Goal: Find contact information: Find contact information

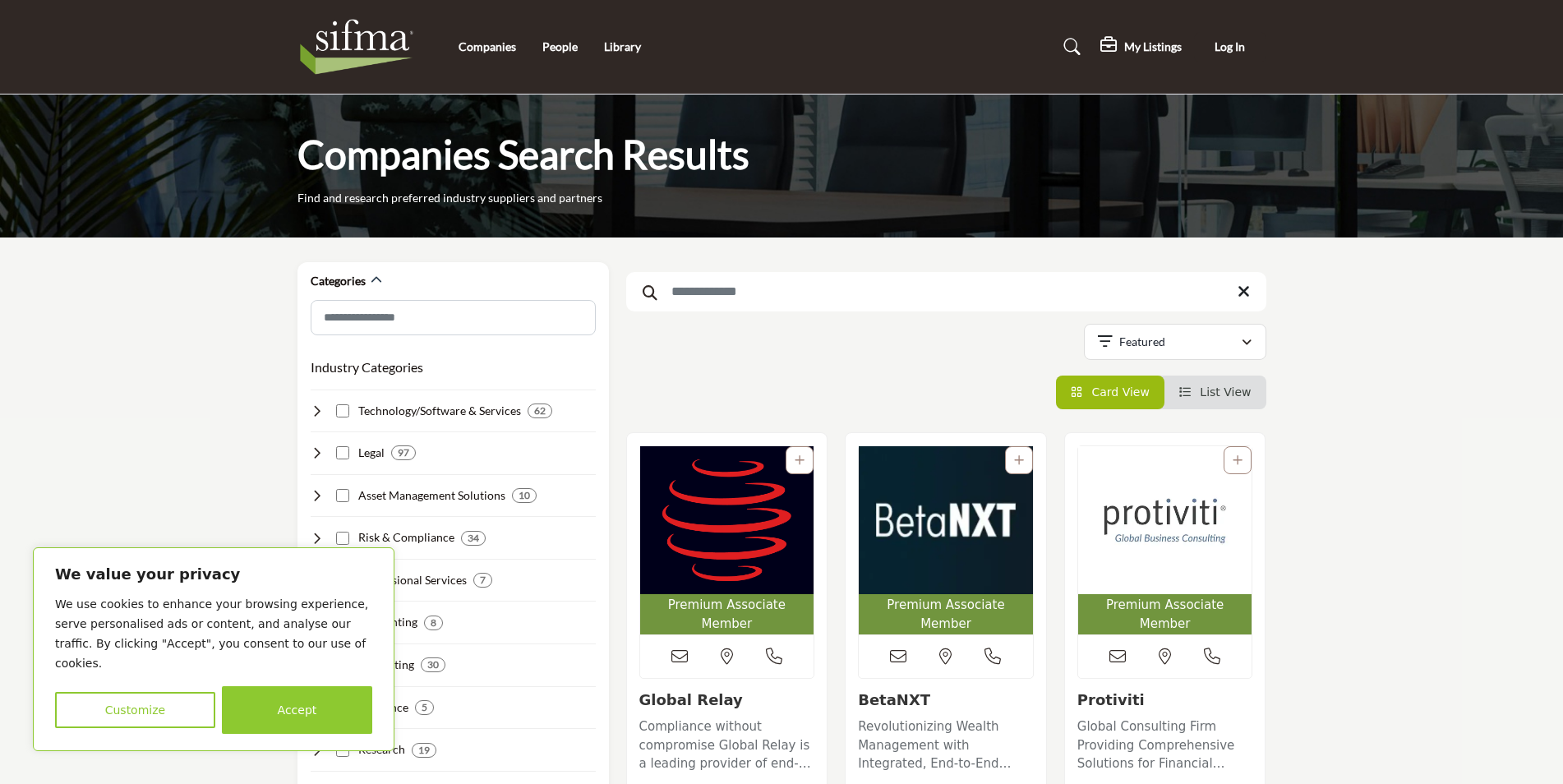
click at [296, 721] on button "Accept" at bounding box center [297, 709] width 151 height 48
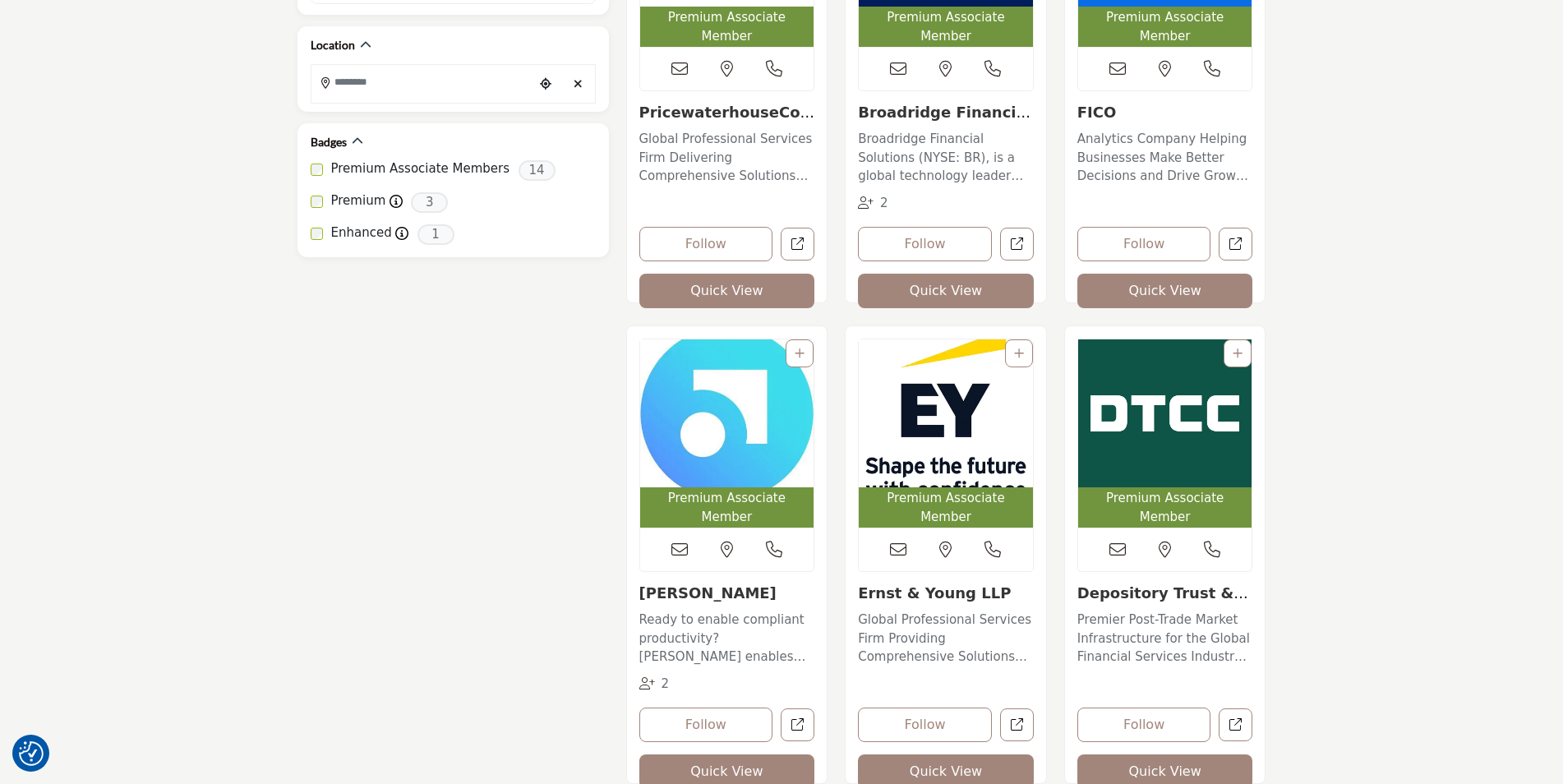
scroll to position [1150, 0]
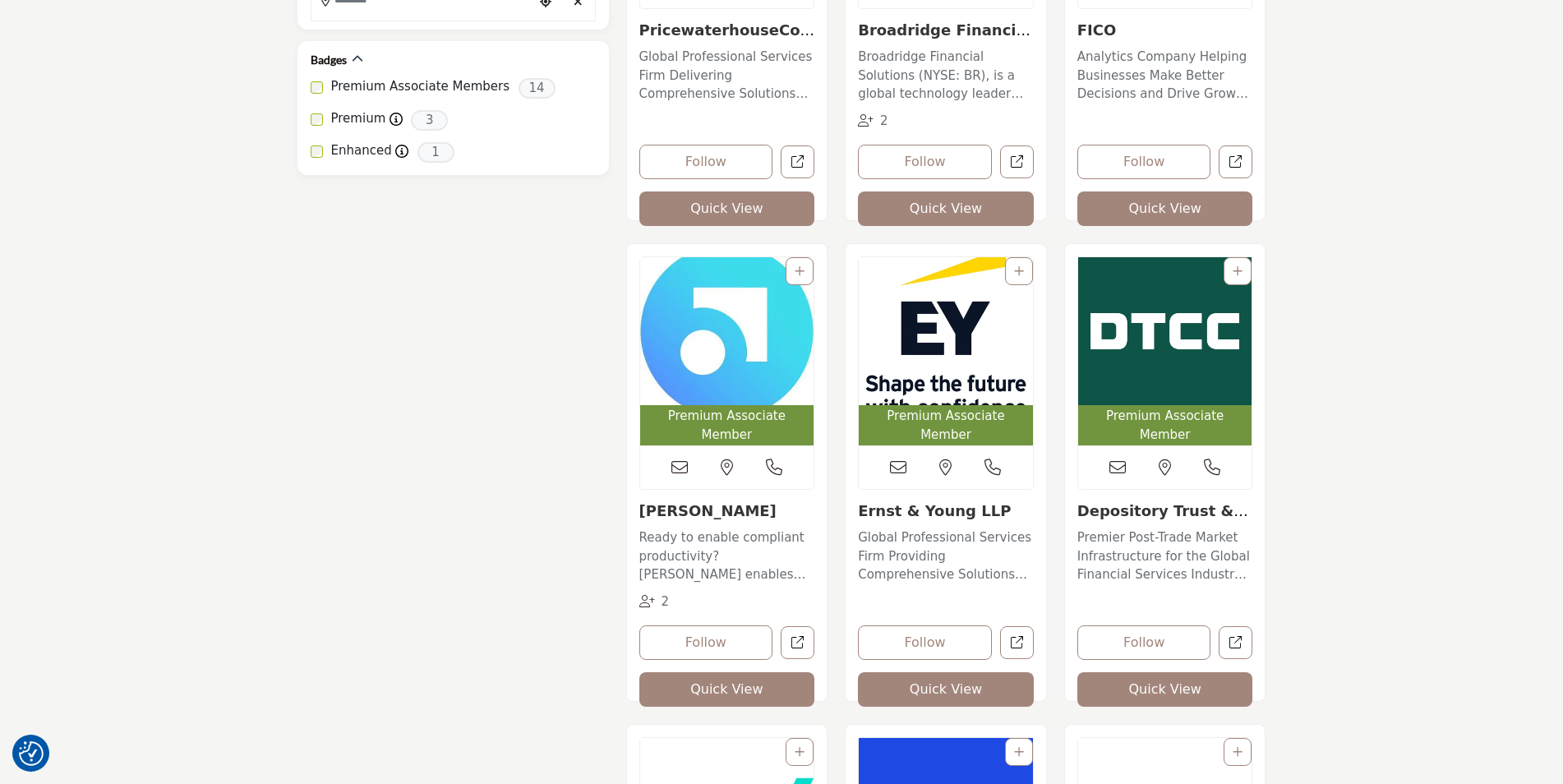
click at [954, 323] on img "Open Listing in new tab" at bounding box center [946, 331] width 174 height 148
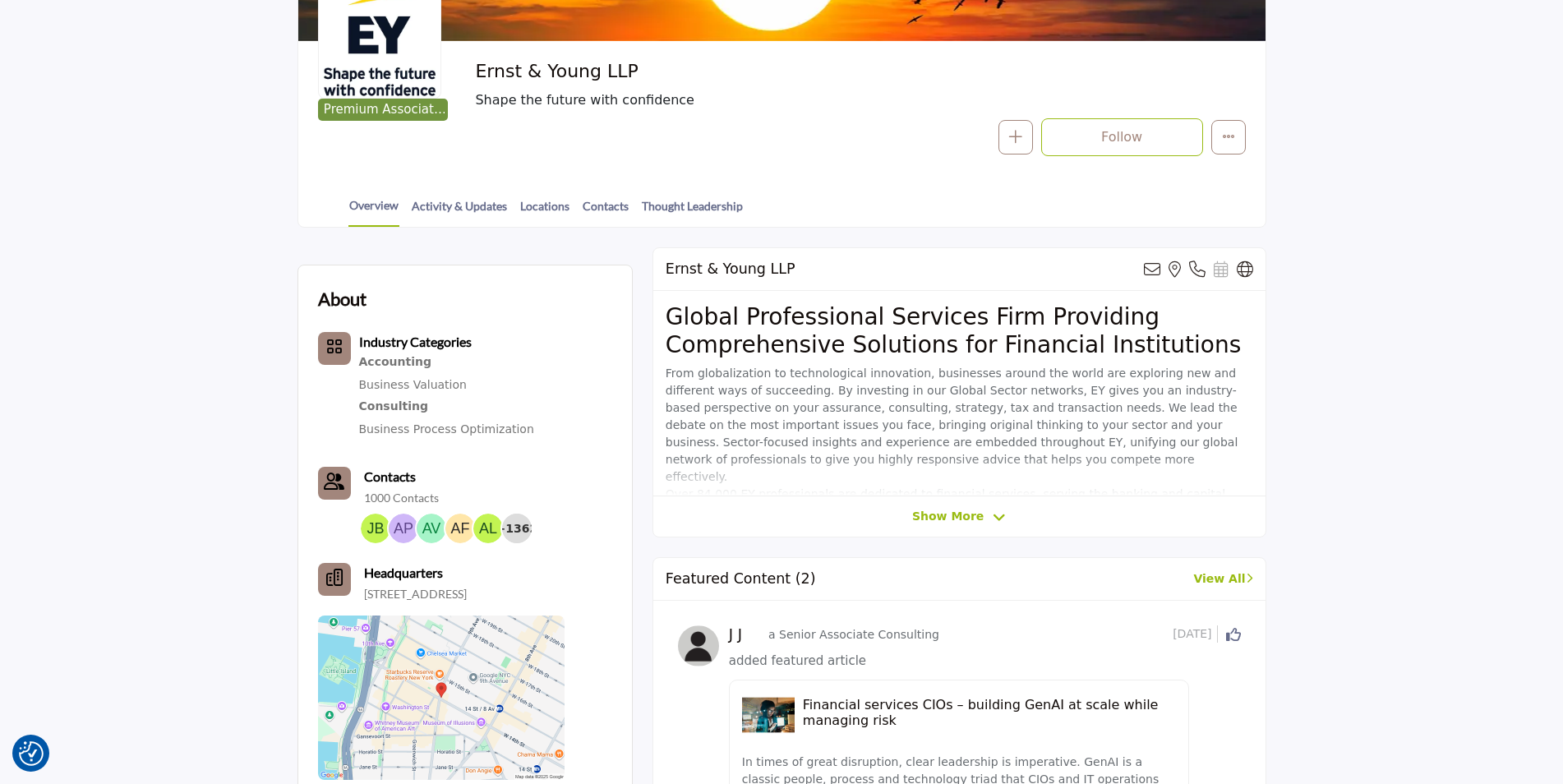
scroll to position [246, 0]
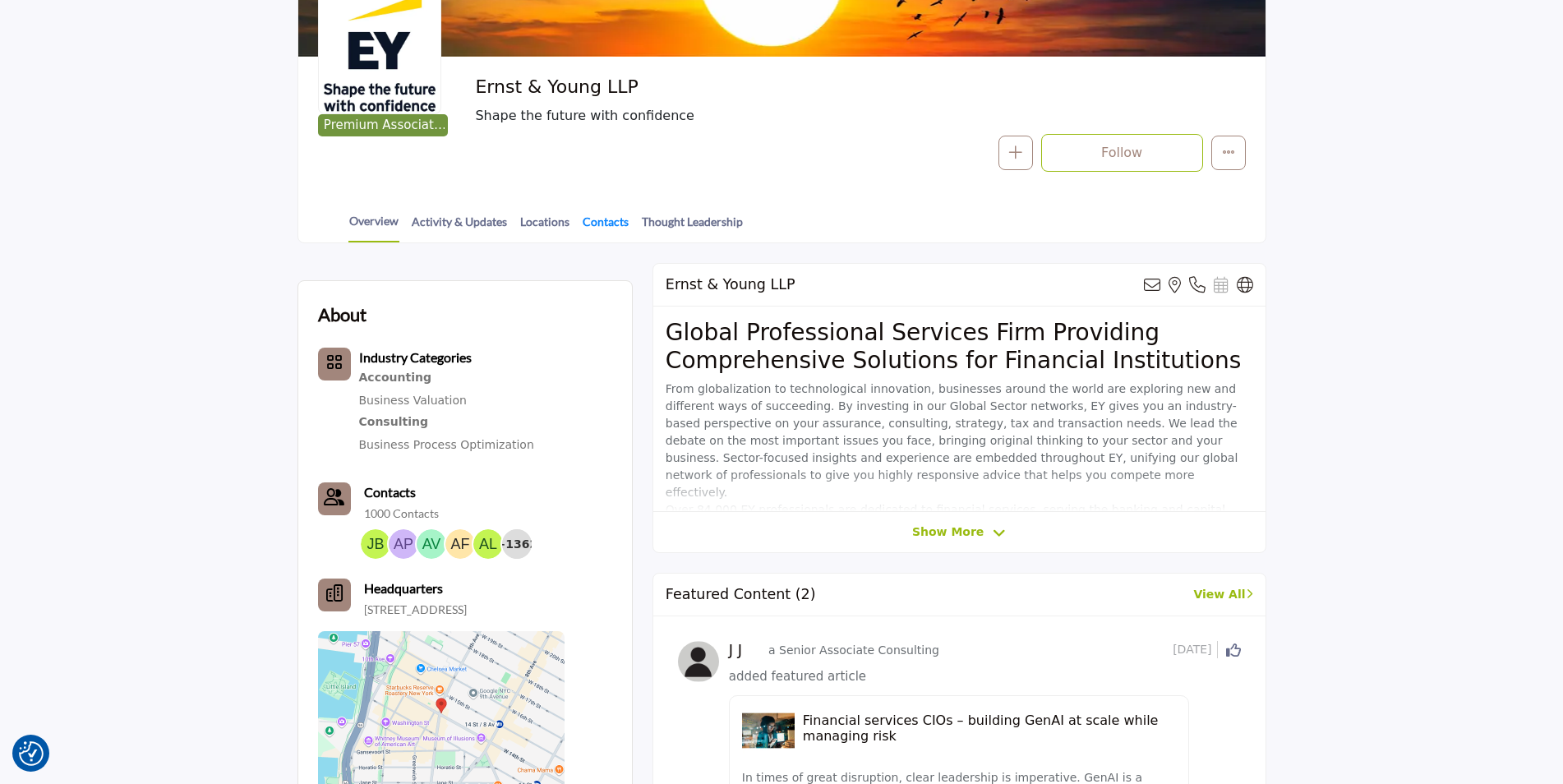
click at [600, 222] on link "Contacts" at bounding box center [606, 226] width 48 height 29
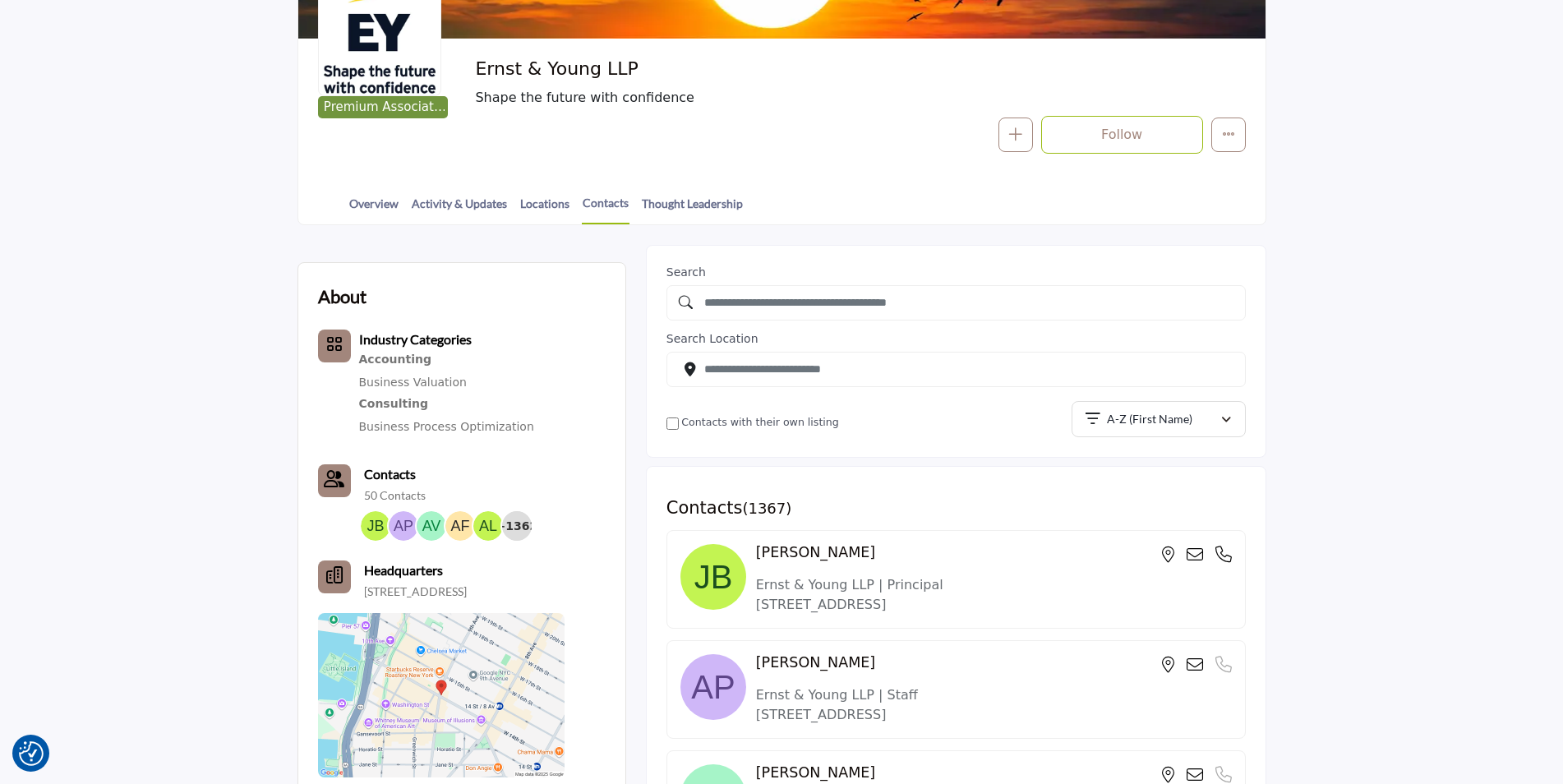
scroll to position [292, 0]
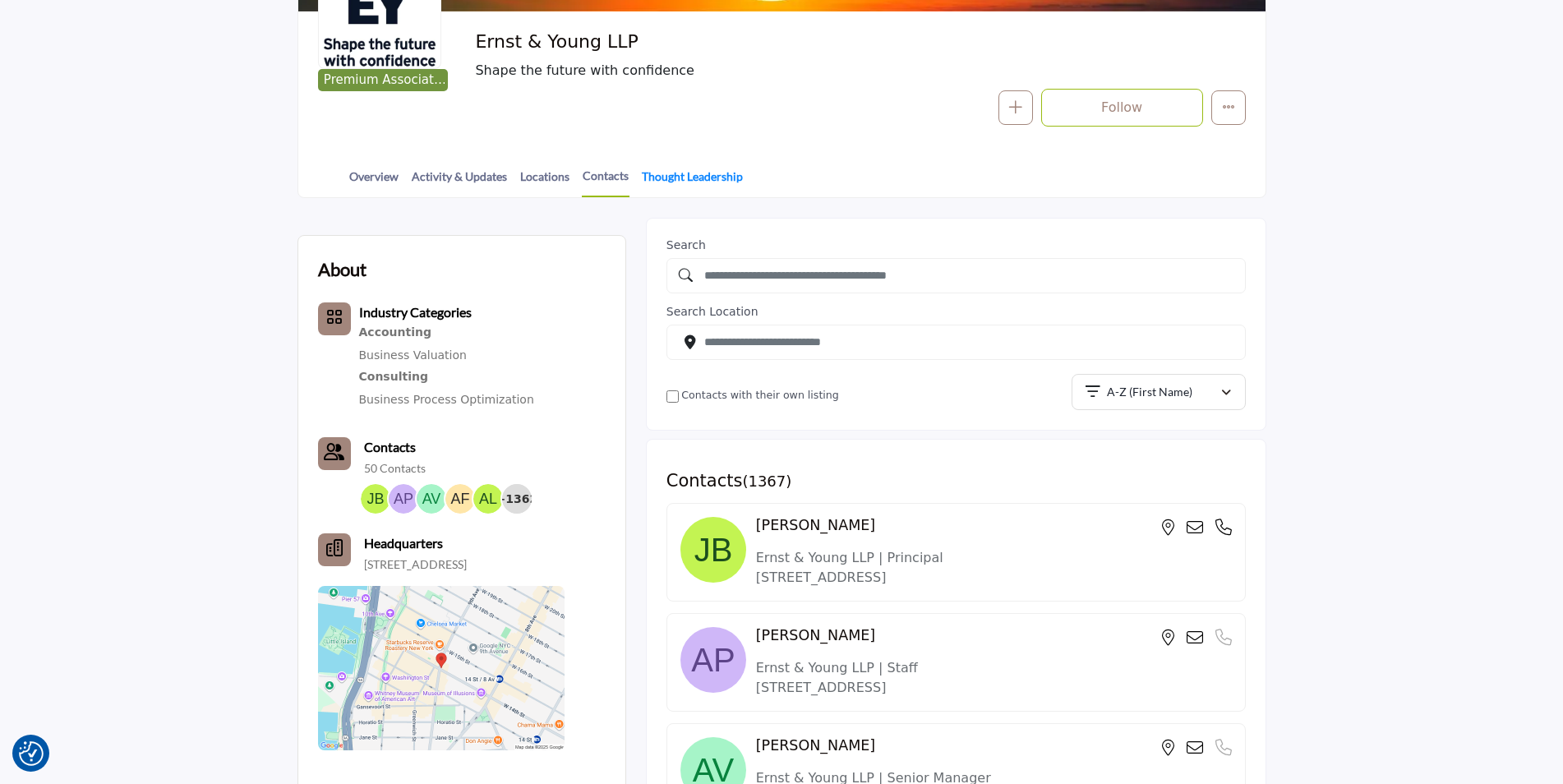
click at [685, 182] on link "Thought Leadership" at bounding box center [693, 181] width 103 height 29
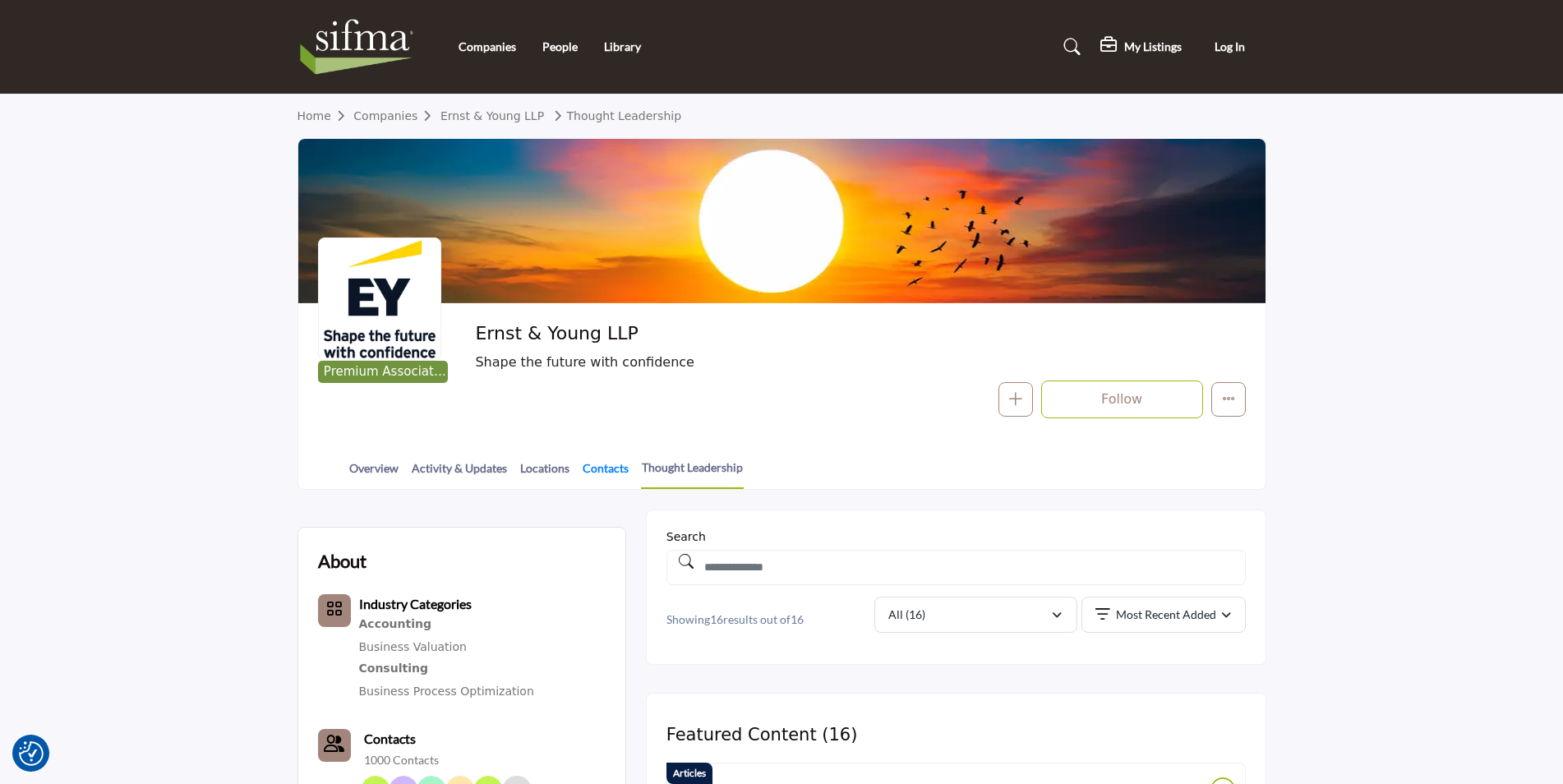
click at [604, 474] on link "Contacts" at bounding box center [606, 473] width 48 height 29
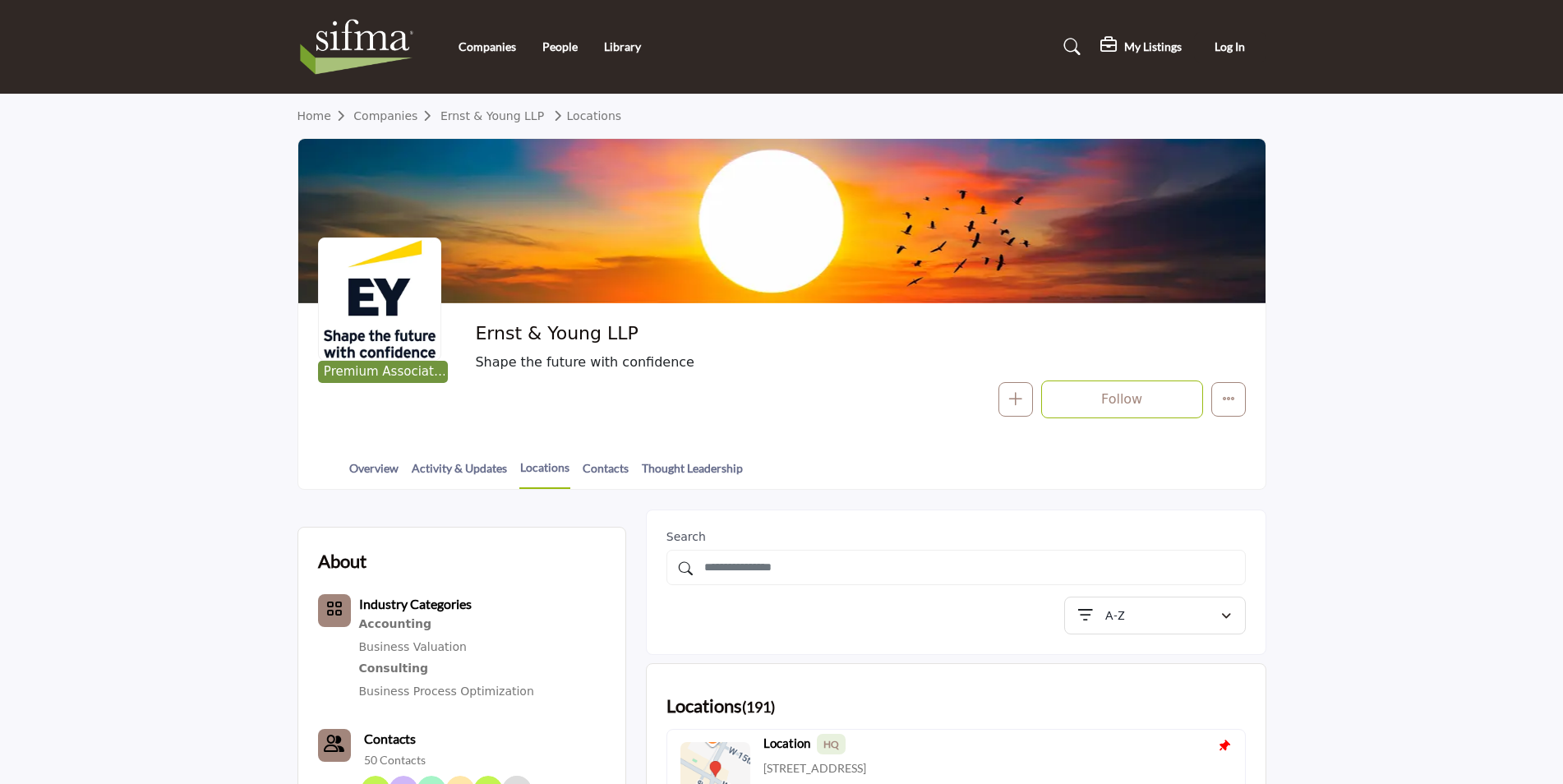
click at [485, 472] on link "Activity & Updates" at bounding box center [460, 473] width 97 height 29
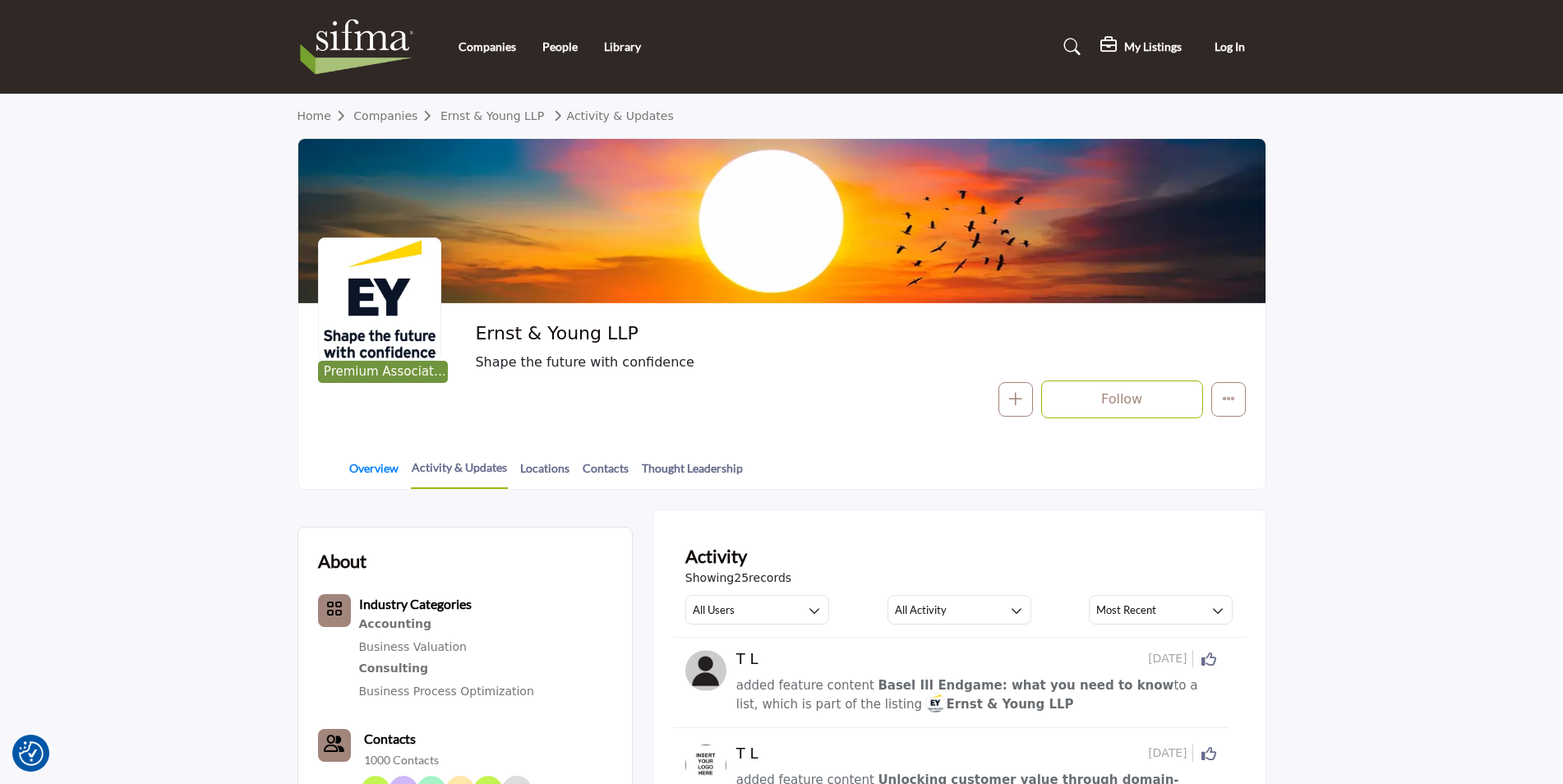
click at [381, 468] on link "Overview" at bounding box center [373, 473] width 51 height 29
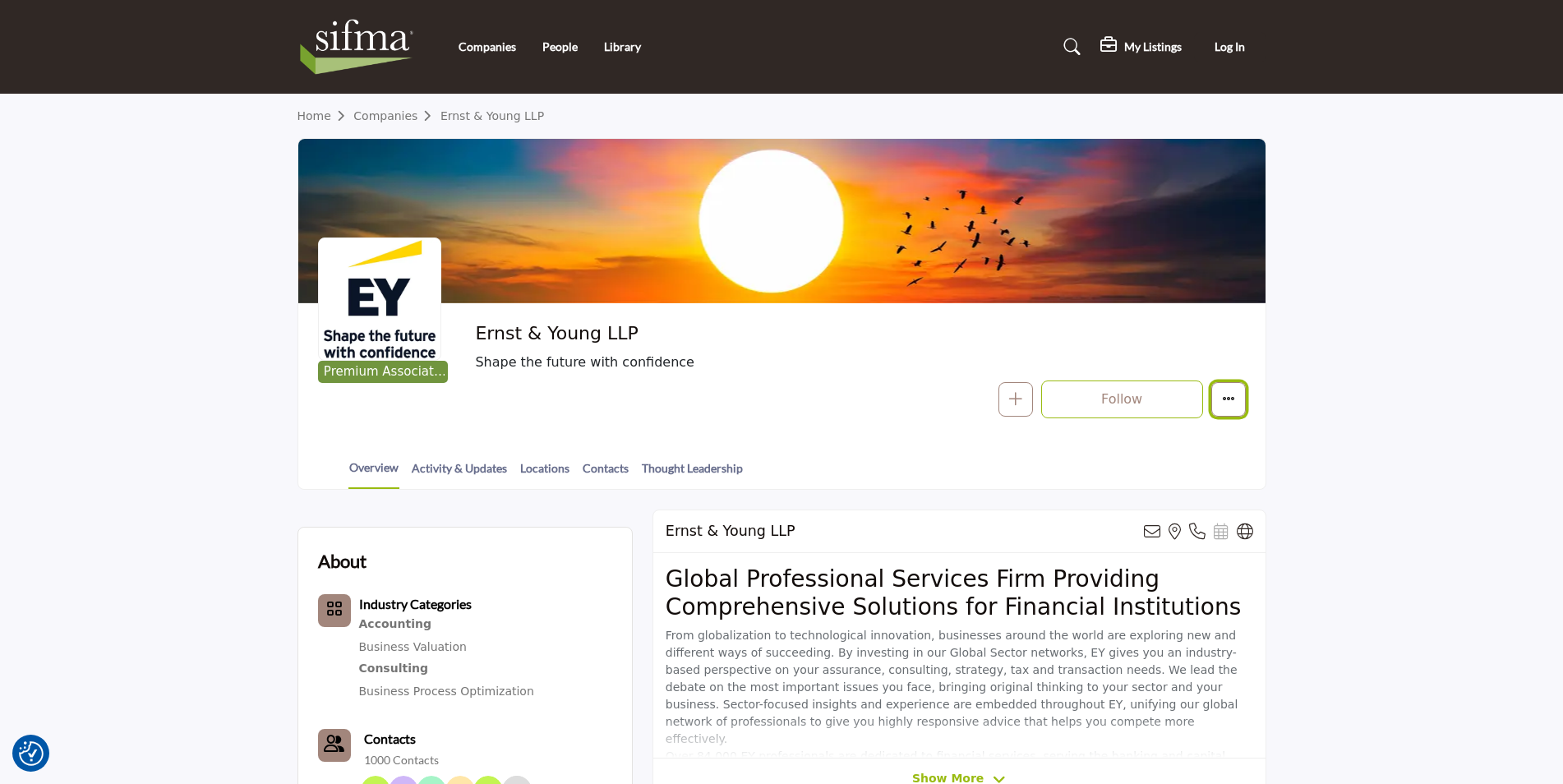
click at [1233, 411] on button "More details" at bounding box center [1228, 399] width 35 height 35
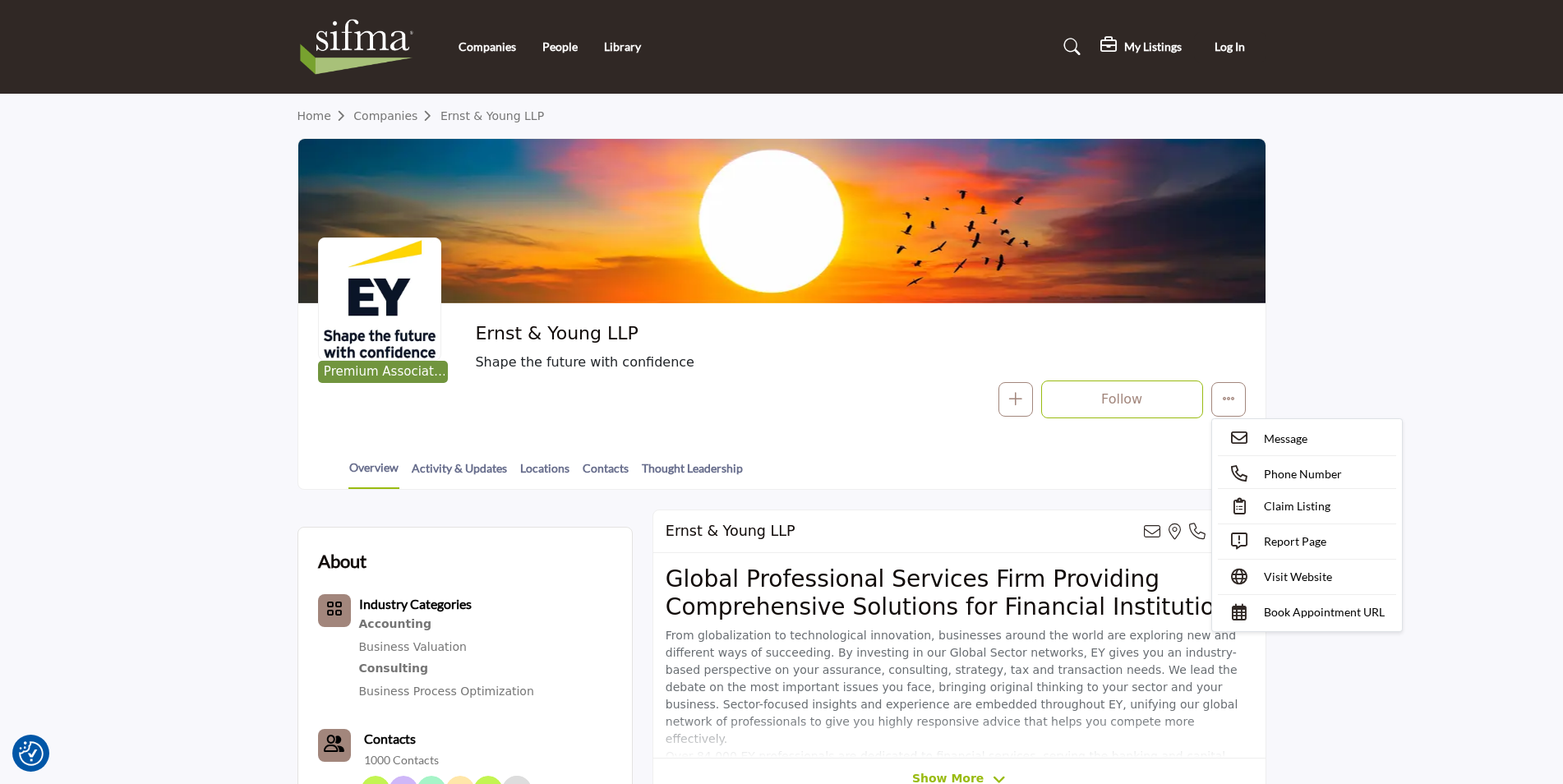
click at [1374, 381] on section "Home Companies Ernst & Young LLP Premium Associate Member Ernst & Young LLP Sha…" at bounding box center [782, 292] width 1563 height 395
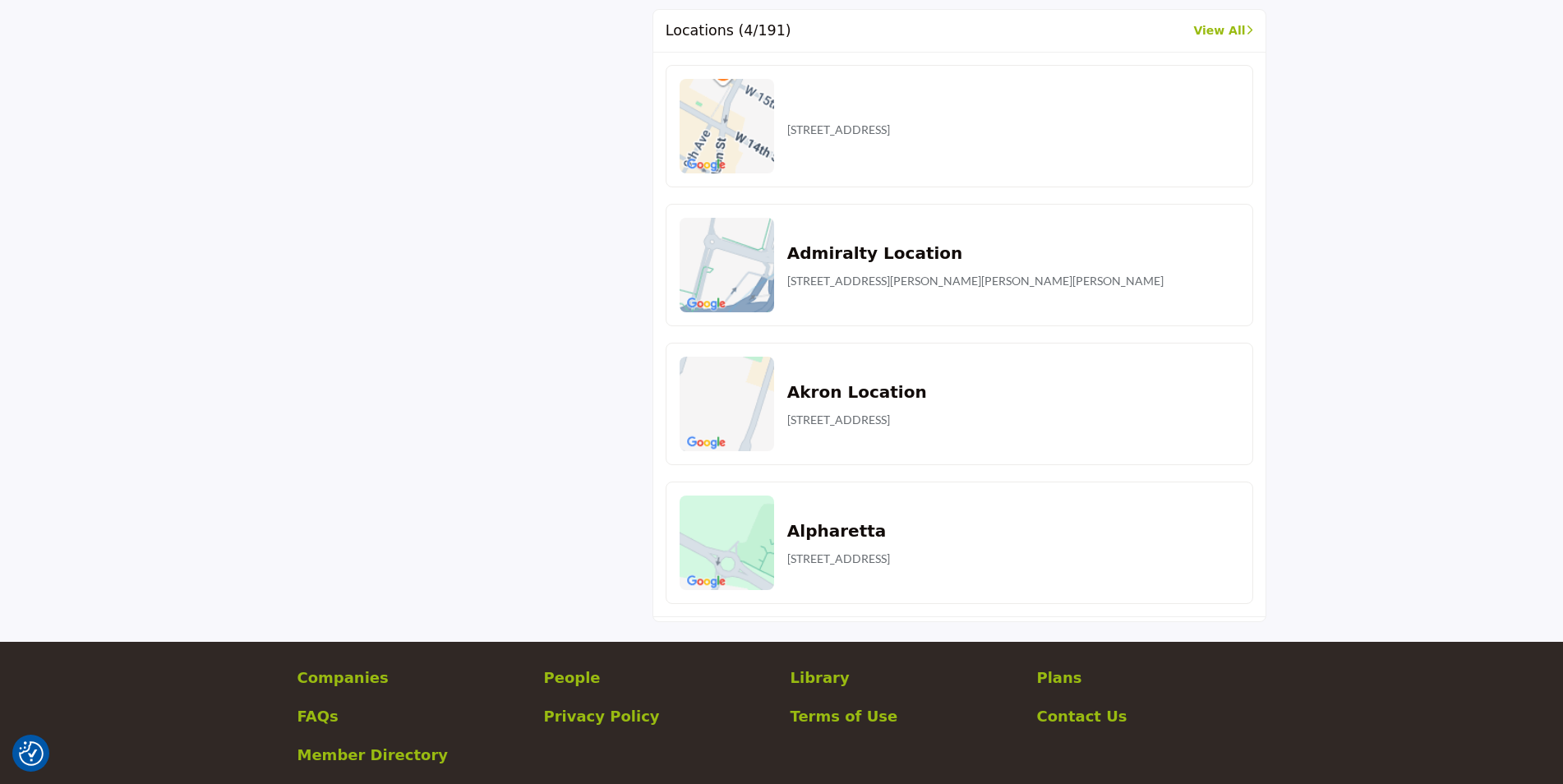
scroll to position [1890, 0]
